Goal: Information Seeking & Learning: Check status

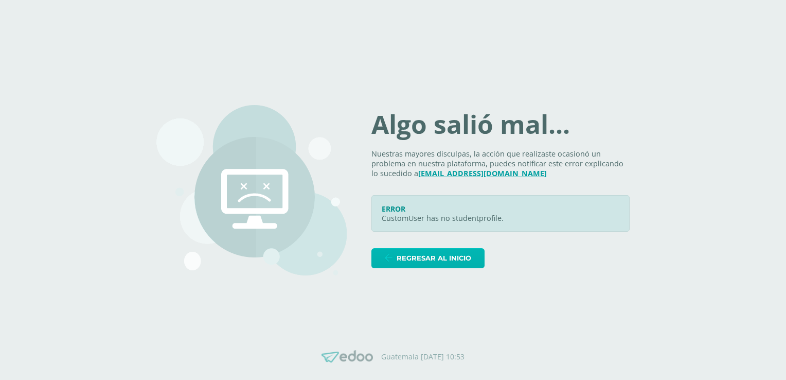
click at [460, 258] on span "Regresar al inicio" at bounding box center [434, 257] width 75 height 19
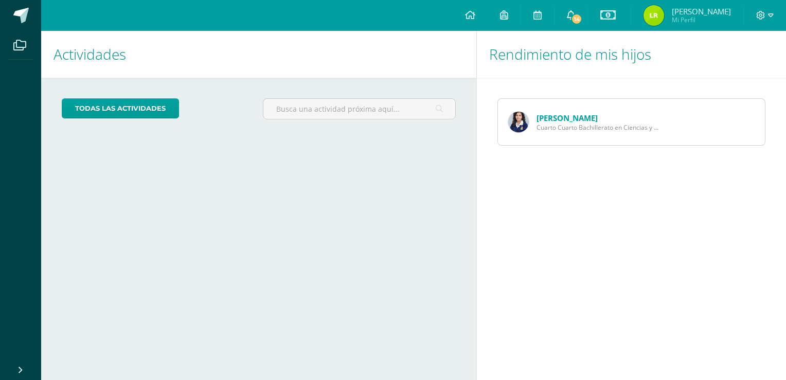
click at [575, 15] on icon at bounding box center [571, 14] width 8 height 9
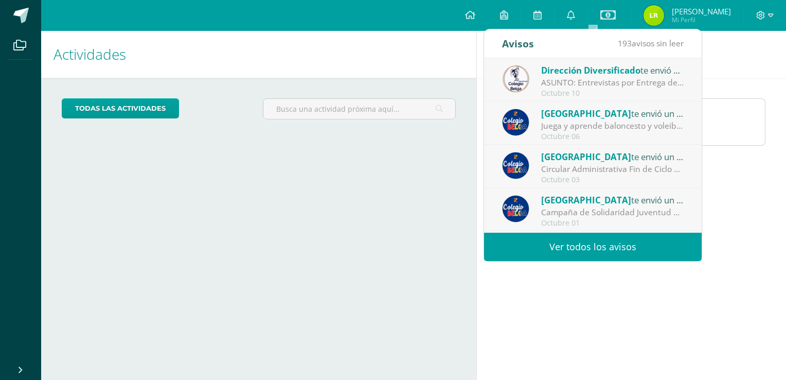
click at [603, 81] on div "ASUNTO: Entrevistas por Entrega de Notas Cuarta Unidad: ASUNTO: Entrevistas por…" at bounding box center [612, 83] width 143 height 12
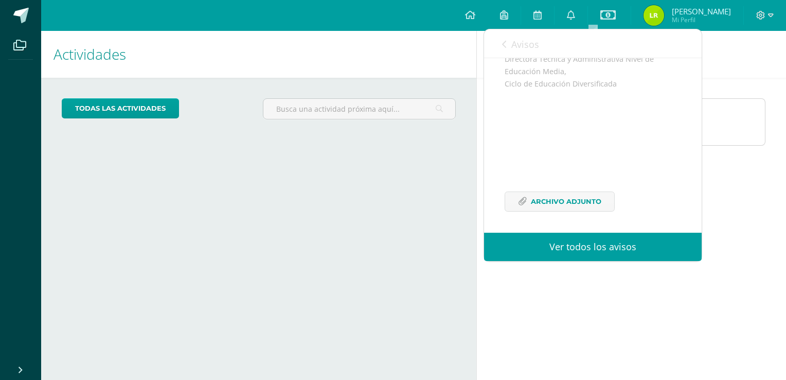
scroll to position [313, 0]
click at [570, 199] on span "Archivo Adjunto" at bounding box center [566, 200] width 70 height 19
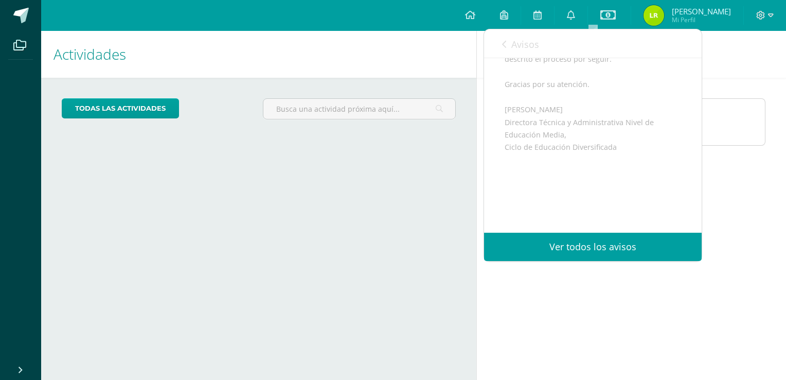
scroll to position [107, 0]
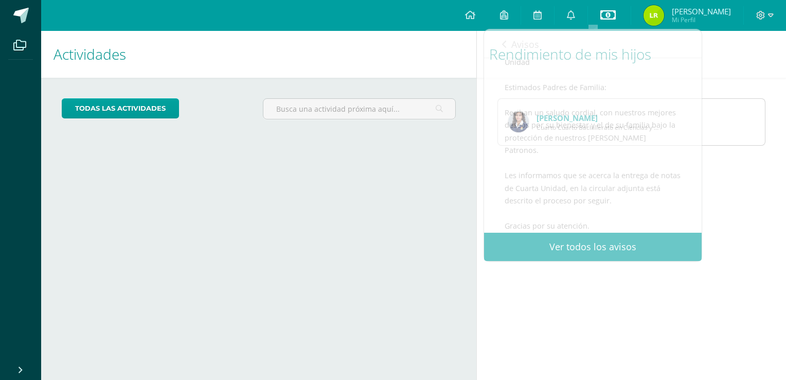
click at [616, 13] on icon at bounding box center [607, 15] width 15 height 12
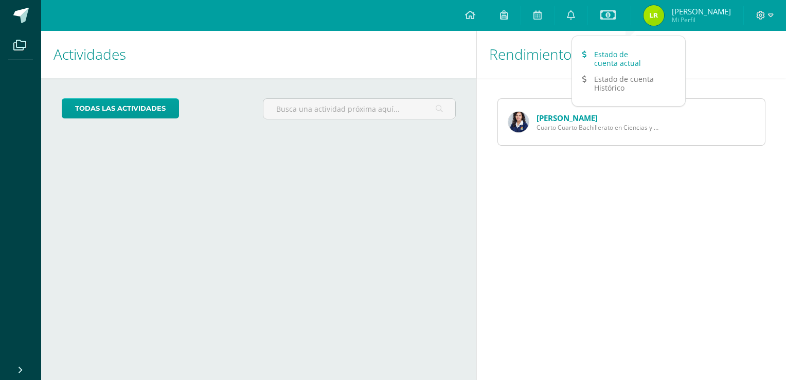
click at [612, 59] on link "Estado de cuenta actual" at bounding box center [628, 58] width 113 height 25
click at [609, 86] on link "Estado de cuenta Histórico" at bounding box center [628, 83] width 113 height 25
click at [508, 16] on icon at bounding box center [504, 14] width 8 height 9
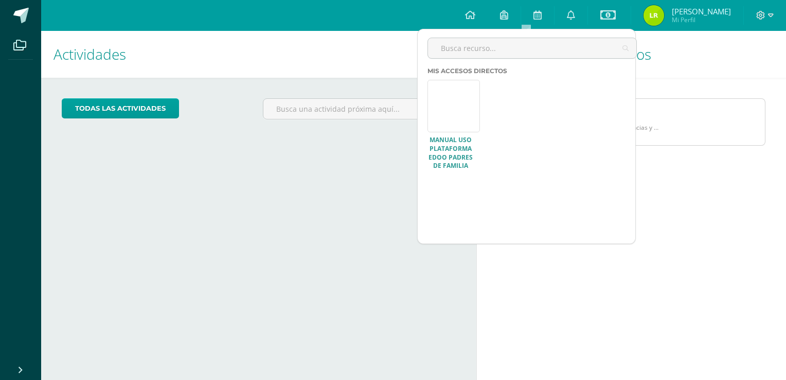
click at [457, 123] on link at bounding box center [453, 106] width 52 height 52
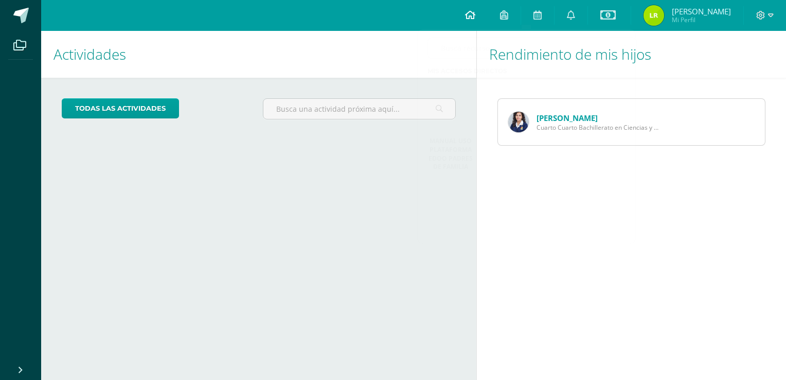
click at [475, 15] on icon at bounding box center [470, 14] width 10 height 9
click at [488, 13] on link at bounding box center [470, 15] width 35 height 31
click at [117, 107] on link "todas las Actividades" at bounding box center [120, 108] width 117 height 20
click at [16, 42] on icon at bounding box center [19, 45] width 13 height 10
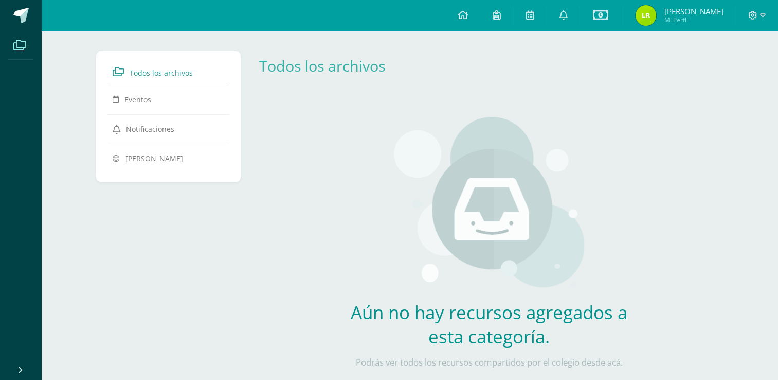
click at [770, 15] on div at bounding box center [757, 15] width 42 height 31
click at [628, 135] on div "Aún no hay recursos agregados a esta categoría. Podrás ver todos los recursos c…" at bounding box center [488, 248] width 303 height 304
click at [74, 55] on div "Todos los archivos Eventos Notificaciones Ana Reina Todos los archivos Archivo …" at bounding box center [409, 226] width 737 height 390
click at [759, 15] on span at bounding box center [756, 15] width 17 height 11
click at [658, 209] on div "Aún no hay recursos agregados a esta categoría. Podrás ver todos los recursos c…" at bounding box center [489, 248] width 477 height 304
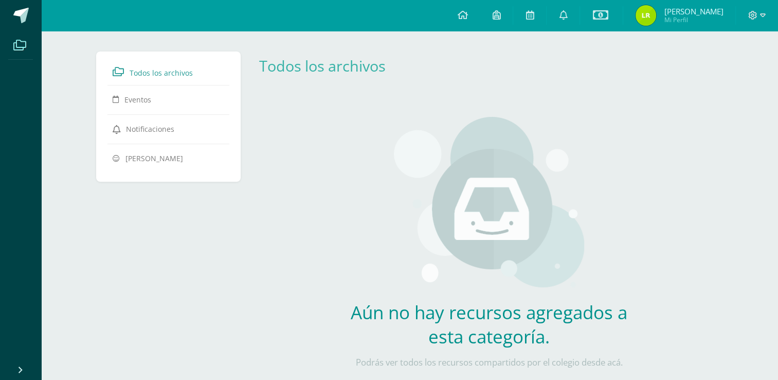
click at [697, 13] on span "[PERSON_NAME]" at bounding box center [693, 11] width 59 height 10
click at [656, 15] on img at bounding box center [646, 15] width 21 height 21
click at [701, 17] on span "Mi Perfil" at bounding box center [693, 19] width 59 height 9
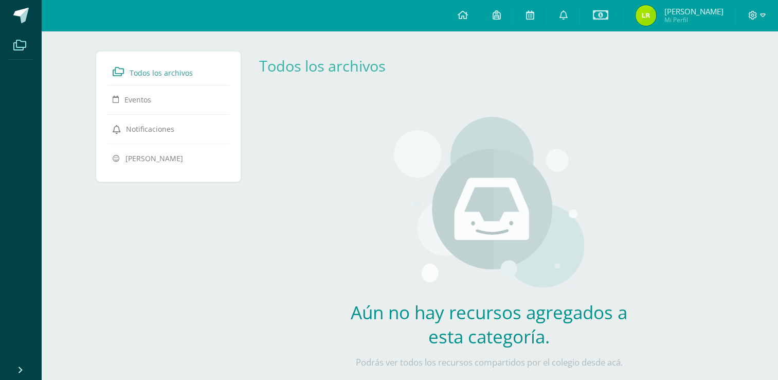
click at [57, 86] on div "Todos los archivos Eventos Notificaciones Ana Reina Todos los archivos Archivo …" at bounding box center [409, 226] width 737 height 390
click at [153, 160] on span "Ana Reina" at bounding box center [154, 158] width 58 height 10
click at [142, 132] on span "Notificaciones" at bounding box center [150, 129] width 48 height 10
click at [14, 40] on icon at bounding box center [19, 45] width 13 height 10
click at [140, 75] on span "Todos los archivos" at bounding box center [161, 73] width 63 height 10
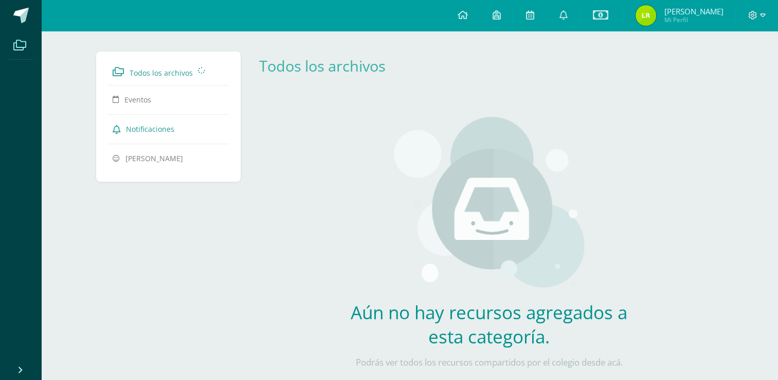
click at [333, 97] on div "Aún no hay recursos agregados a esta categoría. Podrás ver todos los recursos c…" at bounding box center [489, 248] width 477 height 304
click at [608, 15] on icon at bounding box center [599, 15] width 15 height 12
click at [567, 15] on icon at bounding box center [563, 14] width 8 height 9
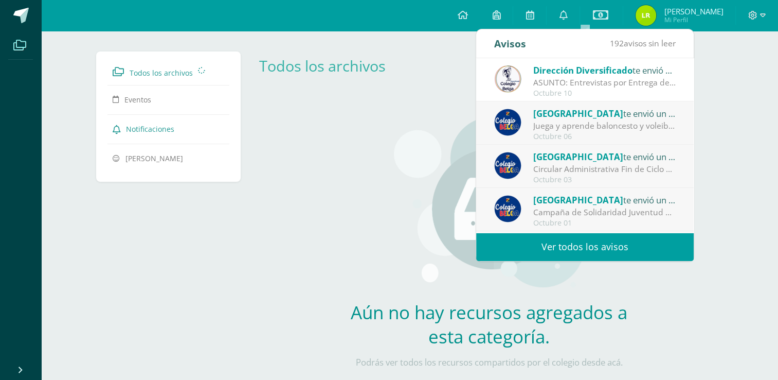
click at [546, 81] on div "ASUNTO: Entrevistas por Entrega de Notas Cuarta Unidad: ASUNTO: Entrevistas por…" at bounding box center [604, 83] width 143 height 12
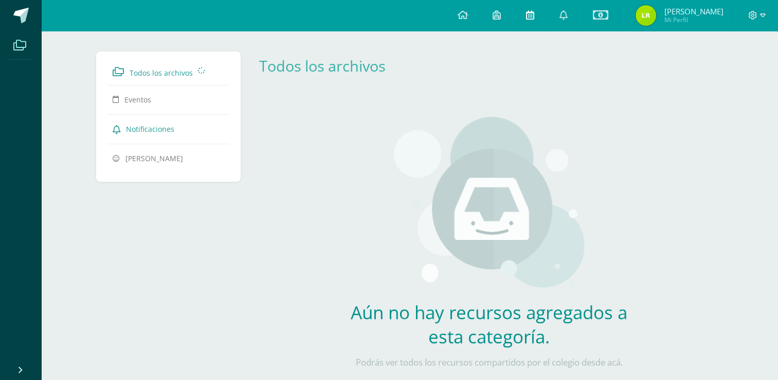
click at [534, 16] on icon at bounding box center [530, 14] width 8 height 9
click at [534, 15] on icon at bounding box center [530, 14] width 8 height 9
click at [500, 12] on icon at bounding box center [496, 14] width 8 height 9
click at [467, 13] on icon at bounding box center [462, 14] width 10 height 9
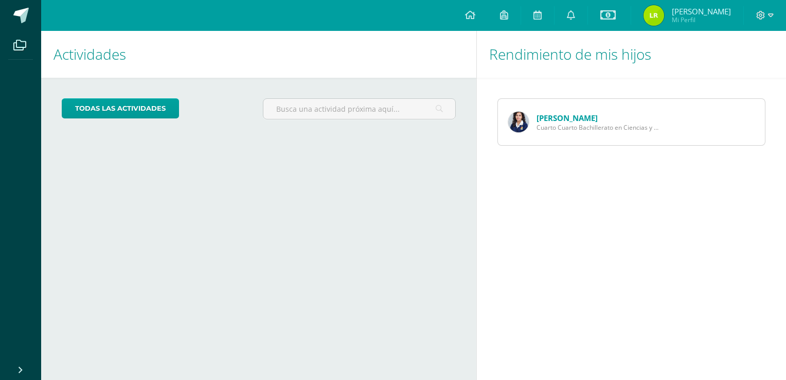
click at [664, 19] on img at bounding box center [653, 15] width 21 height 21
click at [709, 13] on span "[PERSON_NAME]" at bounding box center [701, 11] width 59 height 10
